Goal: Check status: Check status

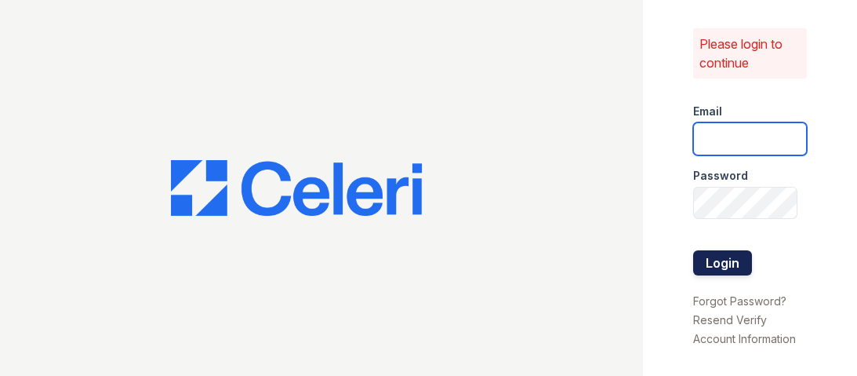
type input "mccallum1@cafmanagement.com"
click at [718, 252] on button "Login" at bounding box center [722, 262] width 59 height 25
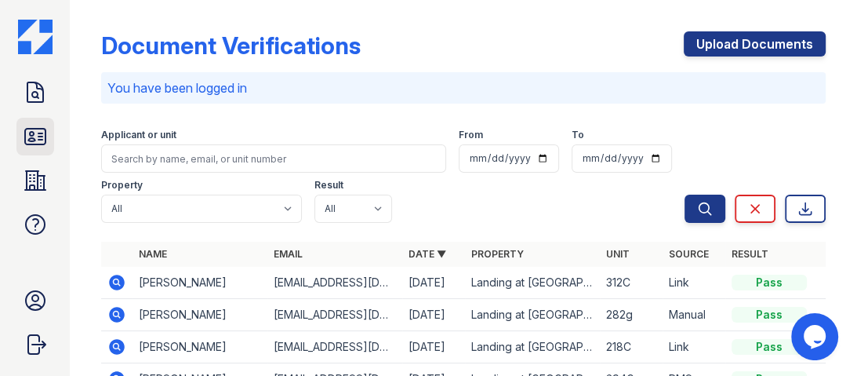
click at [37, 138] on icon at bounding box center [35, 136] width 25 height 25
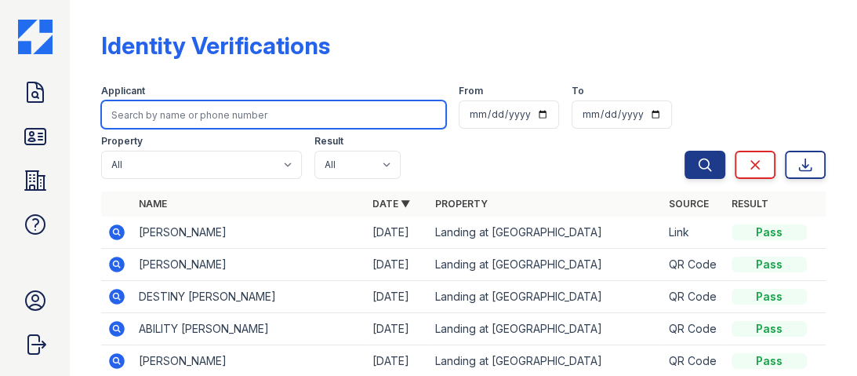
click at [184, 114] on input "search" at bounding box center [273, 114] width 345 height 28
type input "supra"
click at [685, 151] on button "Search" at bounding box center [705, 165] width 41 height 28
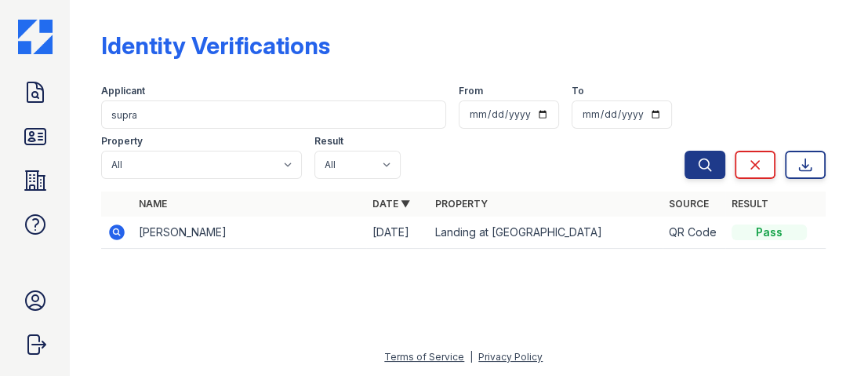
click at [117, 232] on icon at bounding box center [117, 231] width 4 height 4
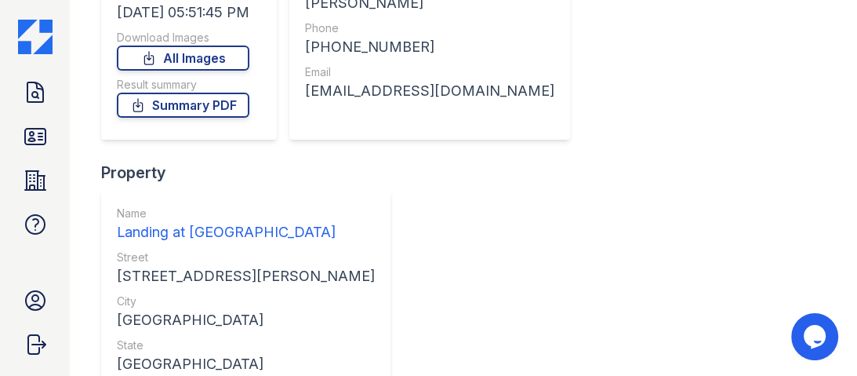
scroll to position [251, 0]
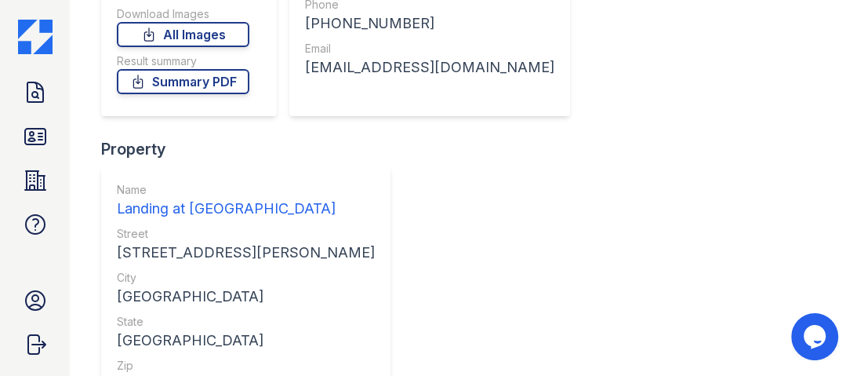
click at [191, 85] on link "Summary PDF" at bounding box center [183, 81] width 133 height 25
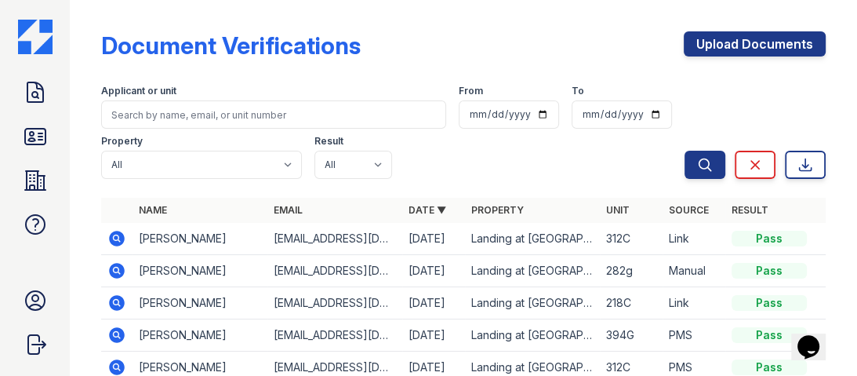
click at [119, 241] on icon at bounding box center [116, 238] width 19 height 19
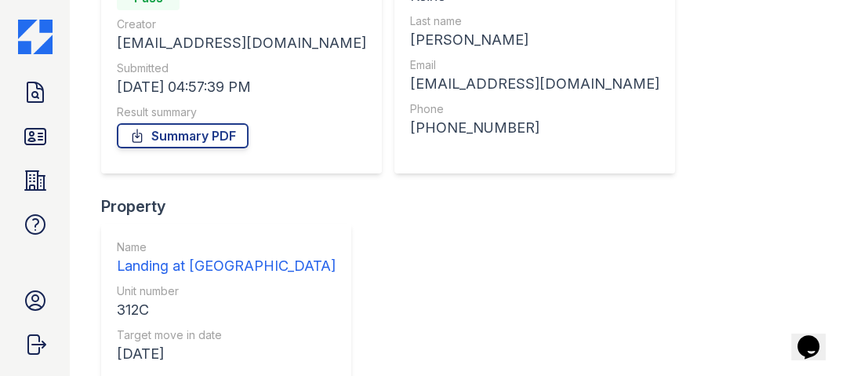
scroll to position [188, 0]
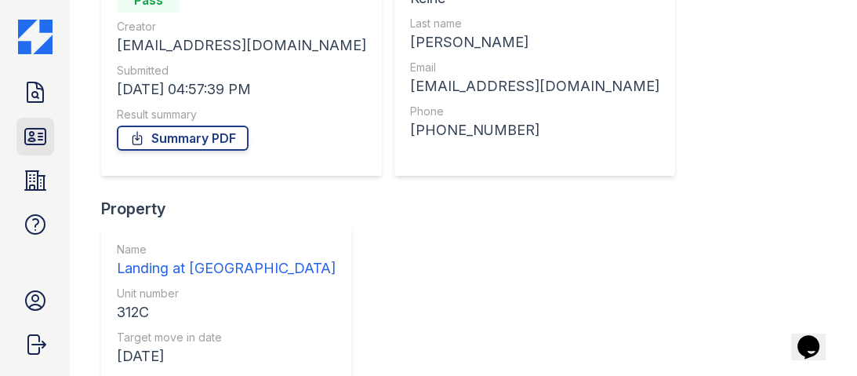
drag, startPoint x: 35, startPoint y: 134, endPoint x: 51, endPoint y: 135, distance: 15.7
click at [35, 133] on icon at bounding box center [35, 136] width 25 height 25
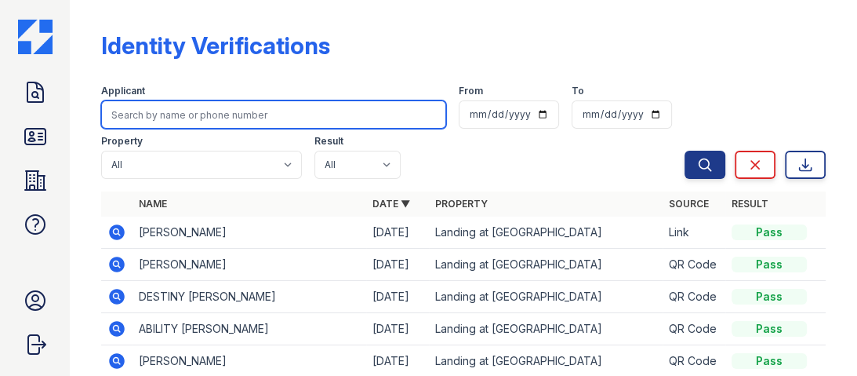
drag, startPoint x: 184, startPoint y: 116, endPoint x: 176, endPoint y: 119, distance: 8.4
click at [183, 116] on input "search" at bounding box center [273, 114] width 345 height 28
type input "keirie"
click at [685, 151] on button "Search" at bounding box center [705, 165] width 41 height 28
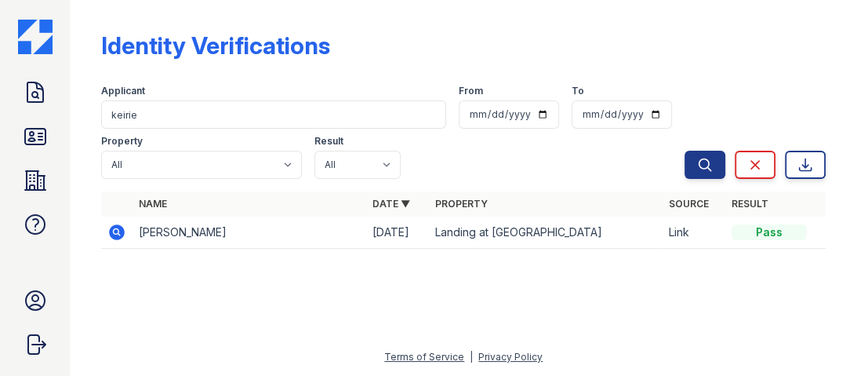
click at [140, 237] on td "KEIRIE SEMAJ LEBLANC" at bounding box center [250, 232] width 234 height 32
click at [151, 234] on td "KEIRIE SEMAJ LEBLANC" at bounding box center [250, 232] width 234 height 32
click at [114, 227] on icon at bounding box center [118, 232] width 16 height 16
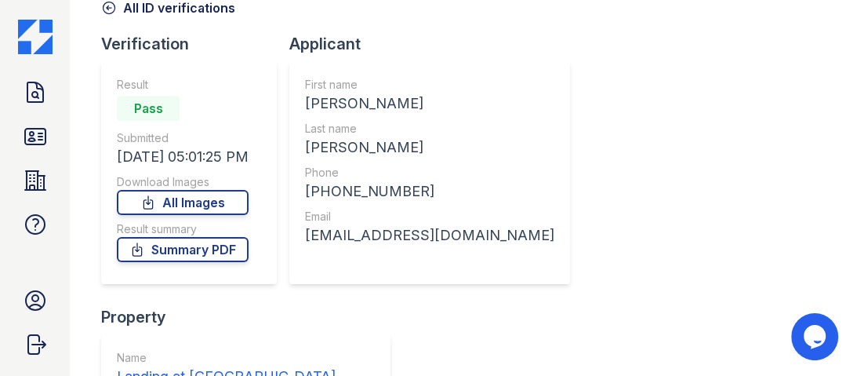
scroll to position [188, 0]
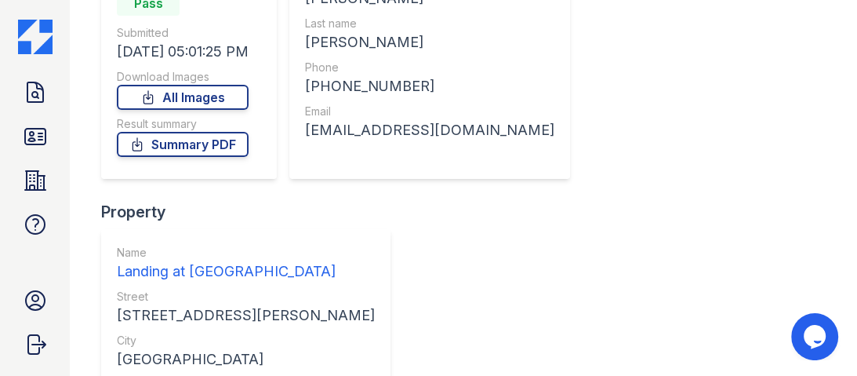
drag, startPoint x: 220, startPoint y: 142, endPoint x: 230, endPoint y: 139, distance: 9.9
click at [221, 142] on link "Summary PDF" at bounding box center [183, 144] width 132 height 25
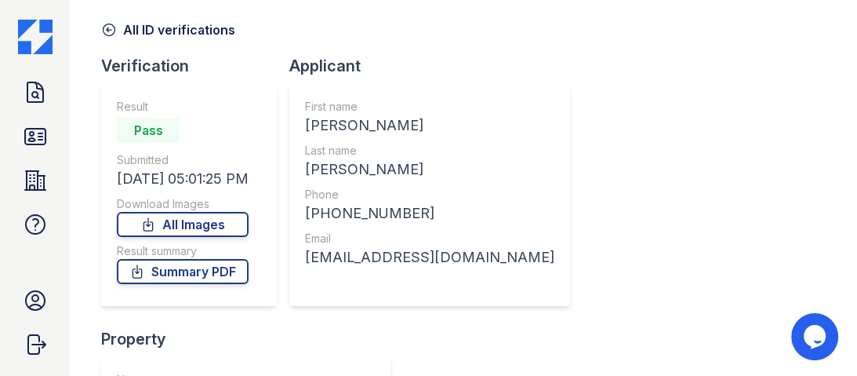
scroll to position [0, 0]
